Goal: Entertainment & Leisure: Browse casually

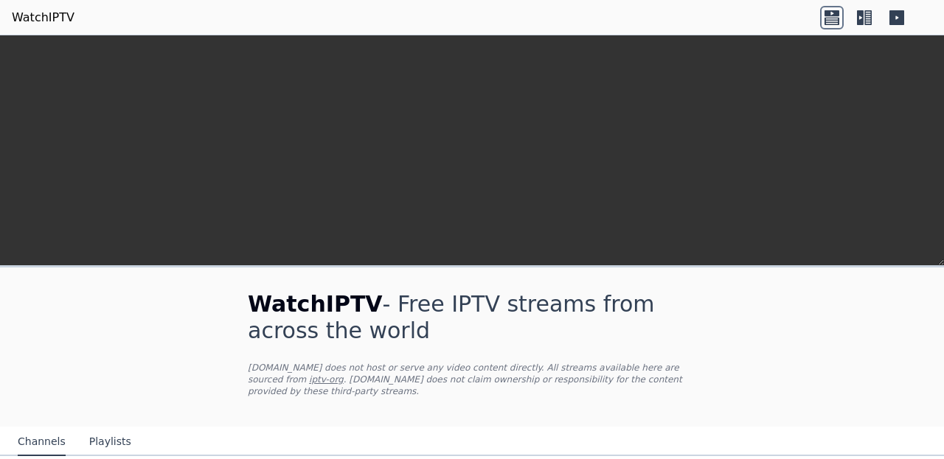
scroll to position [341, 0]
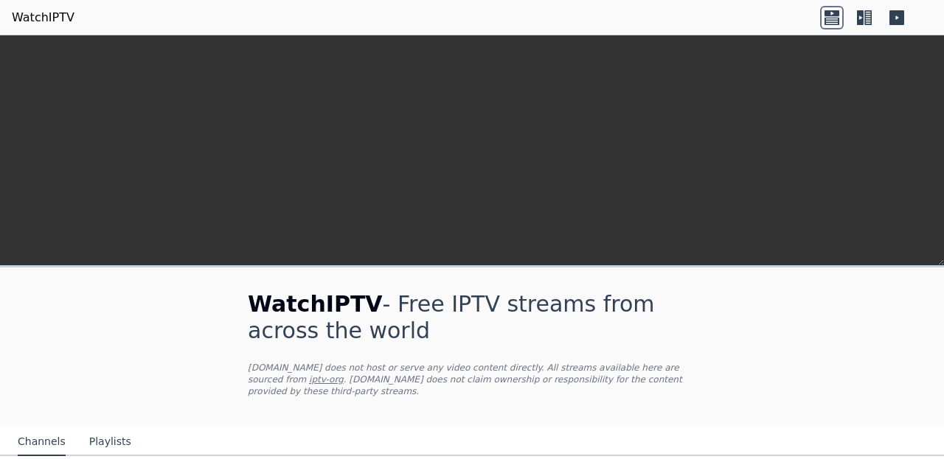
scroll to position [421, 0]
